Goal: Find specific fact: Find contact information

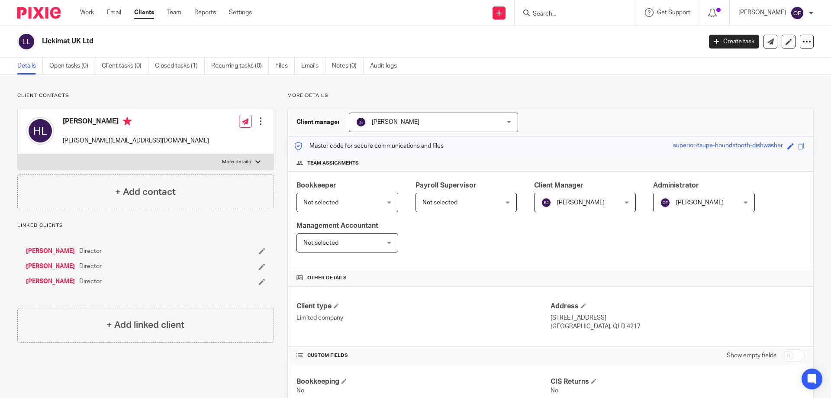
click at [568, 15] on input "Search" at bounding box center [571, 14] width 78 height 8
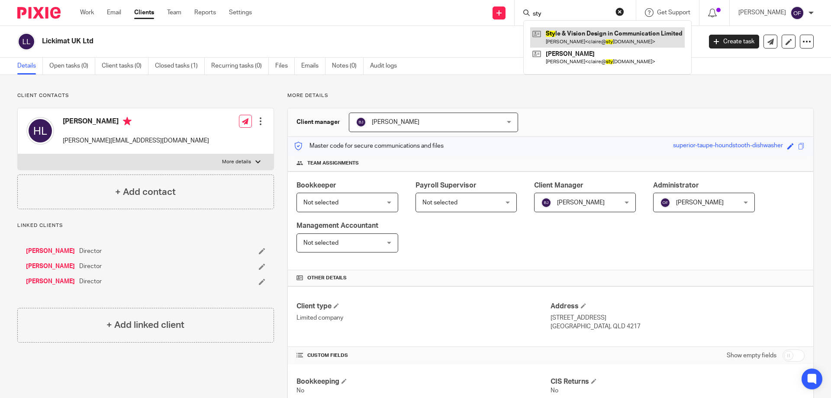
type input "sty"
click at [569, 32] on link at bounding box center [607, 37] width 155 height 20
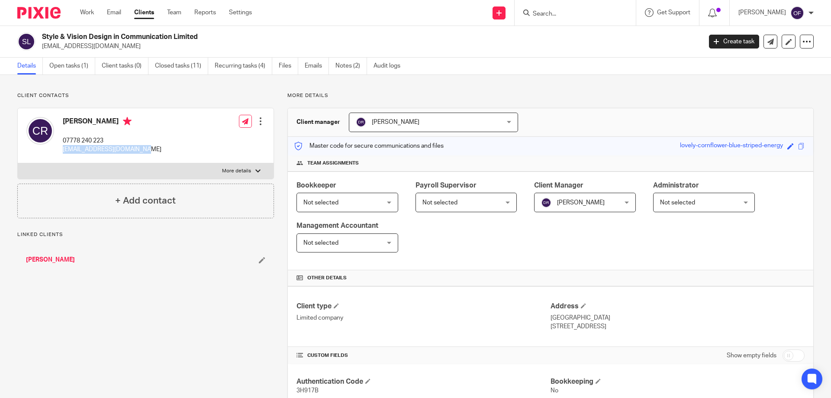
drag, startPoint x: 61, startPoint y: 151, endPoint x: 143, endPoint y: 152, distance: 82.7
click at [143, 152] on div "[PERSON_NAME] 07778 240 223 [EMAIL_ADDRESS][DOMAIN_NAME] Edit contact Create cl…" at bounding box center [146, 135] width 256 height 55
copy p "[EMAIL_ADDRESS][DOMAIN_NAME]"
